Goal: Unclear

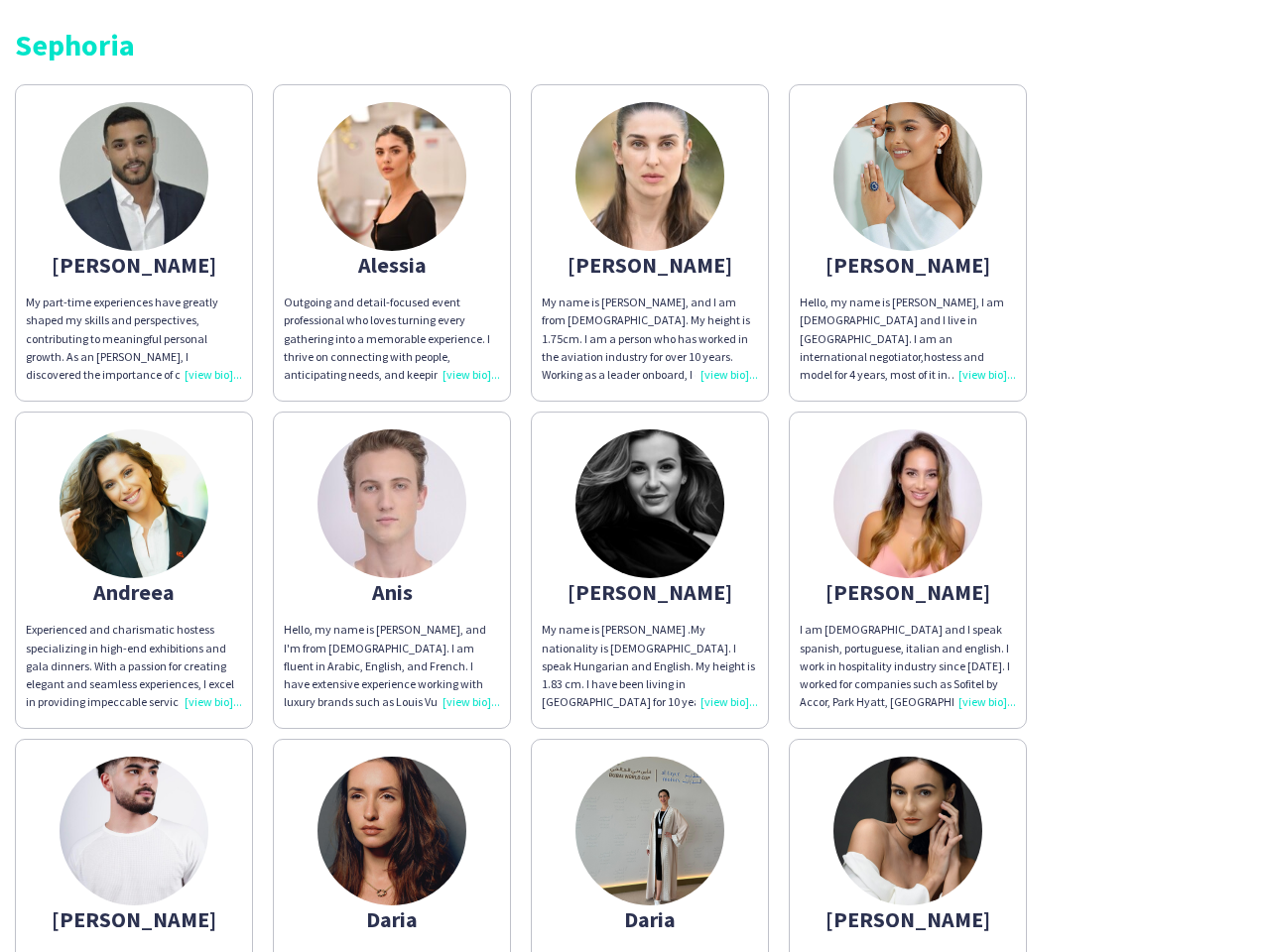
click at [635, 476] on img at bounding box center [649, 503] width 149 height 149
click at [134, 243] on img at bounding box center [134, 176] width 149 height 149
click at [392, 243] on img at bounding box center [392, 176] width 149 height 149
click at [649, 243] on img at bounding box center [649, 176] width 149 height 149
click at [907, 243] on img at bounding box center [907, 176] width 149 height 149
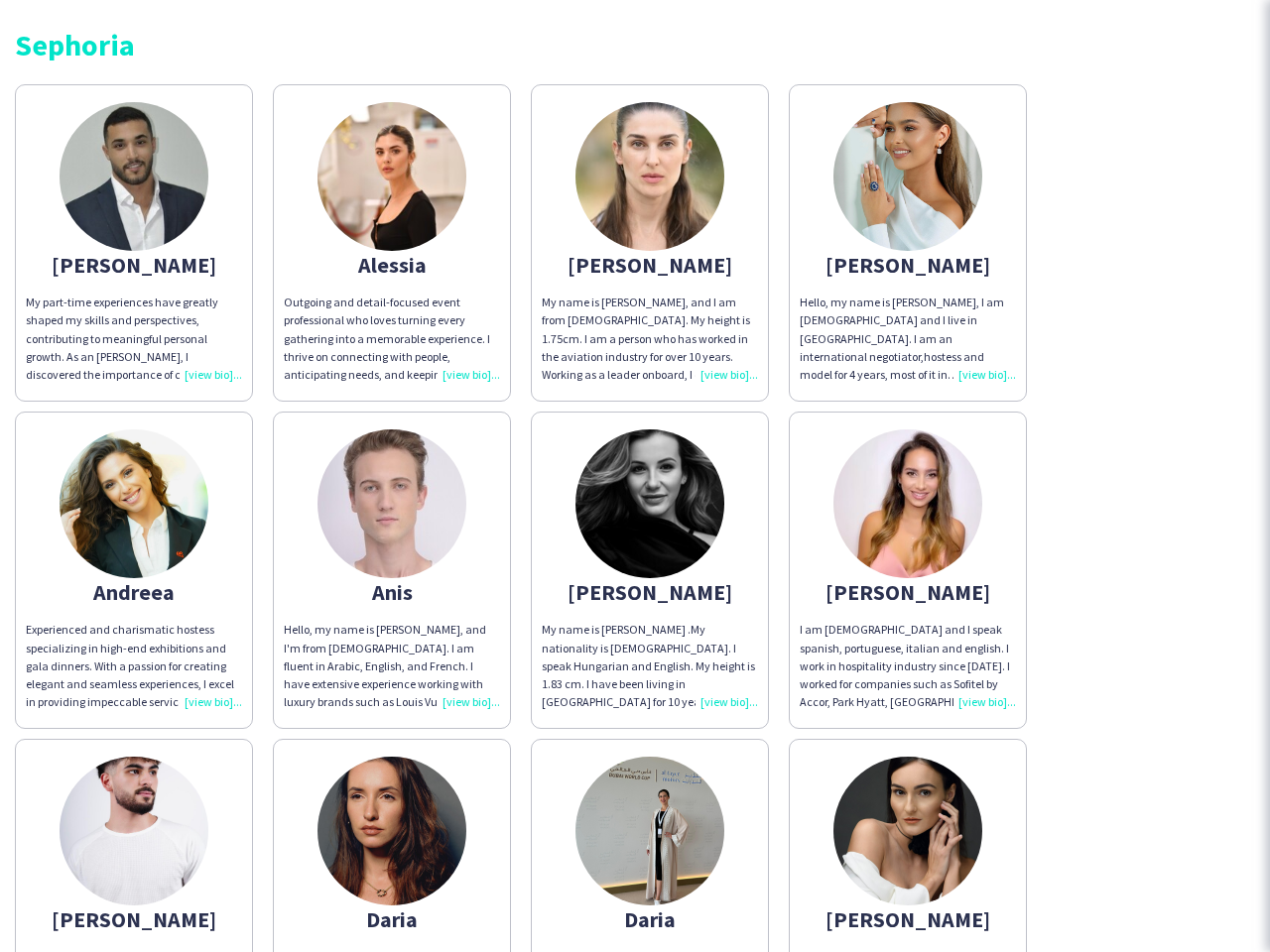
click at [134, 570] on img at bounding box center [134, 503] width 149 height 149
click at [392, 570] on img at bounding box center [392, 503] width 149 height 149
click at [649, 570] on img at bounding box center [649, 503] width 149 height 149
click at [907, 570] on img at bounding box center [907, 503] width 149 height 149
click at [134, 845] on img at bounding box center [134, 830] width 149 height 149
